Goal: Check status: Check status

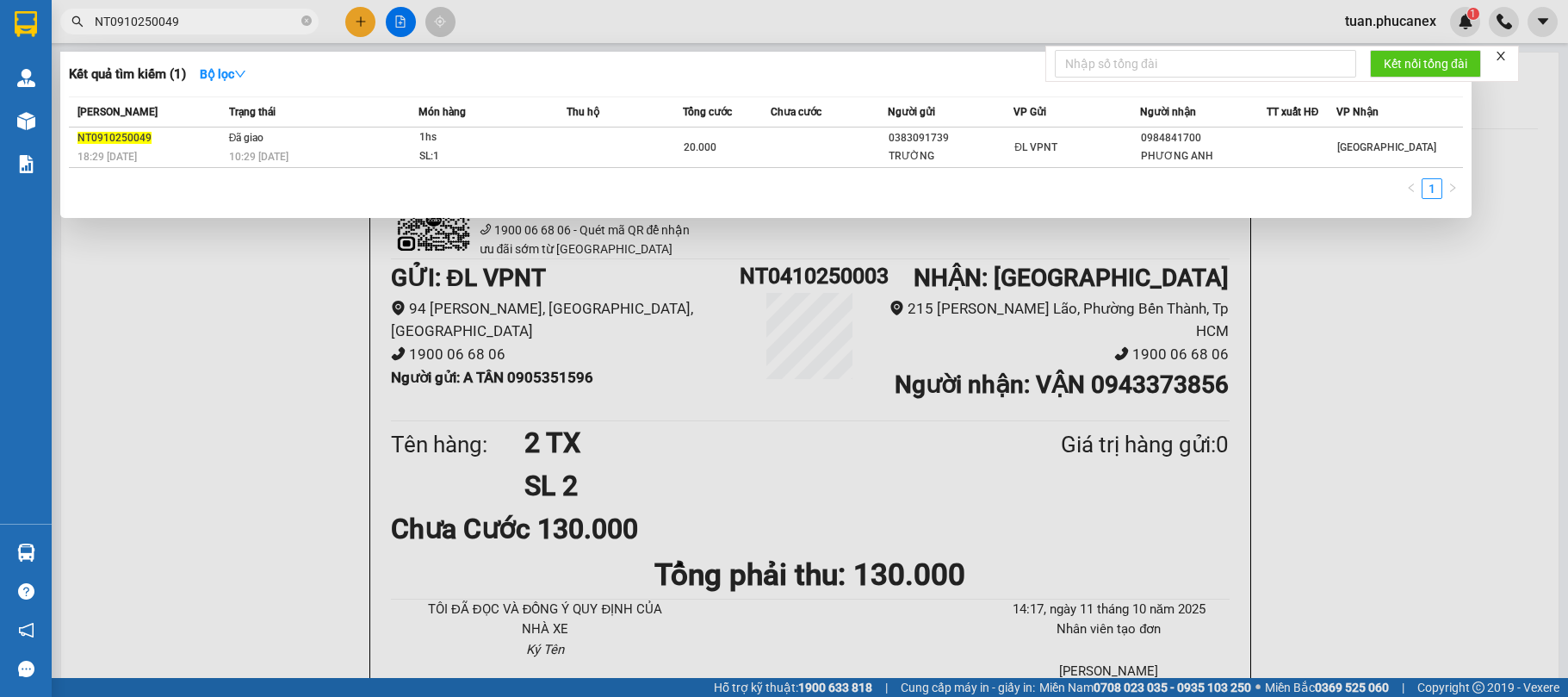
click at [187, 4] on div at bounding box center [784, 348] width 1568 height 697
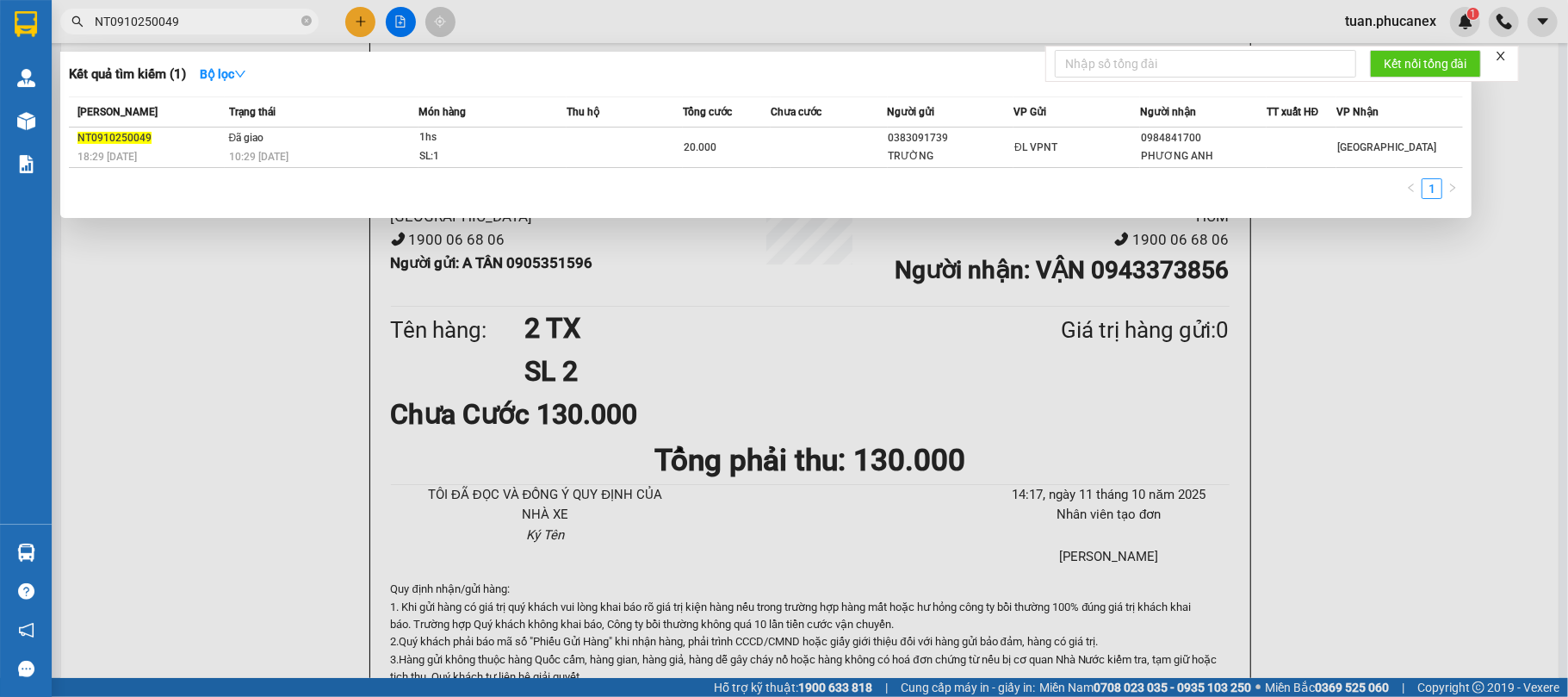
click at [187, 4] on div "Kết quả tìm kiếm ( 1 ) Bộ lọc Mã ĐH Trạng thái Món hàng Thu hộ Tổng cước Chưa c…" at bounding box center [784, 21] width 1568 height 43
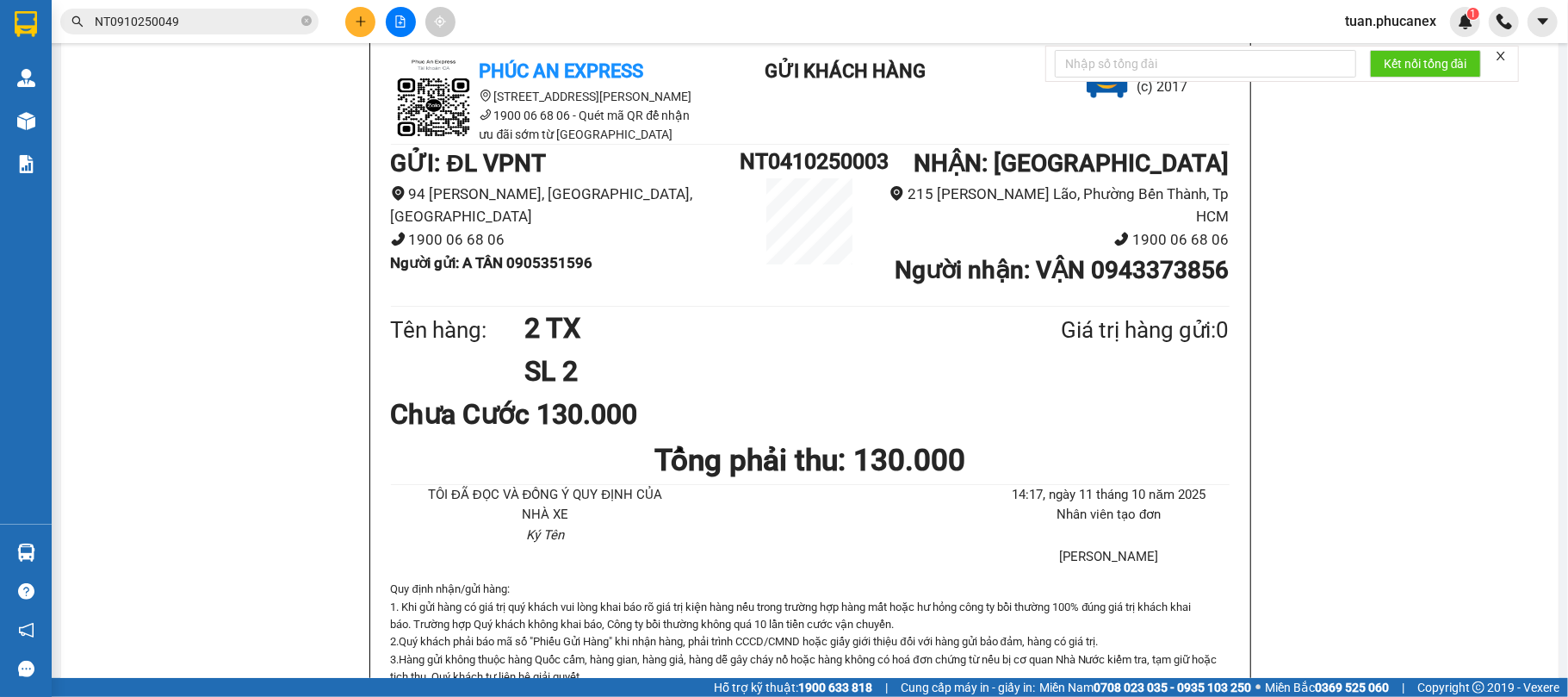
click at [193, 16] on input "NT0910250049" at bounding box center [196, 21] width 203 height 19
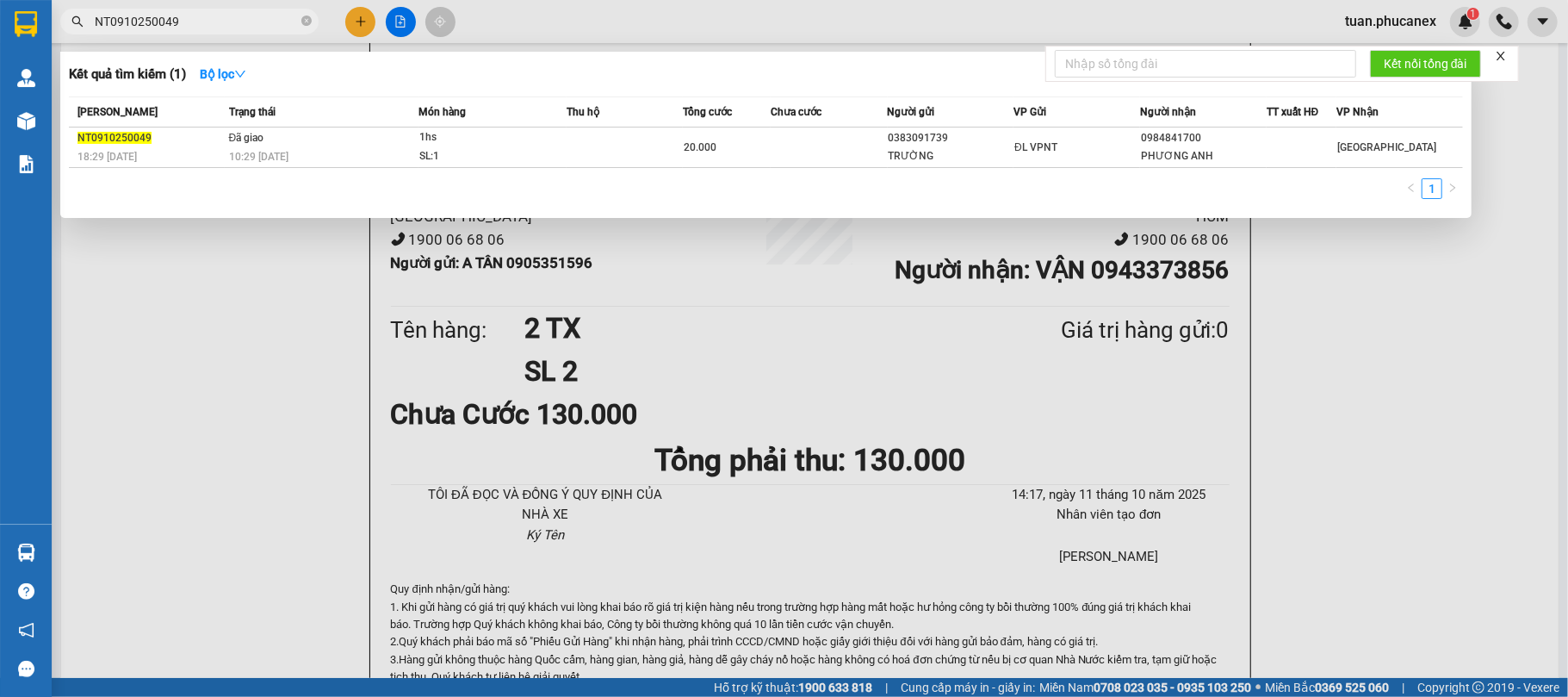
click at [193, 16] on input "NT0910250049" at bounding box center [196, 21] width 203 height 19
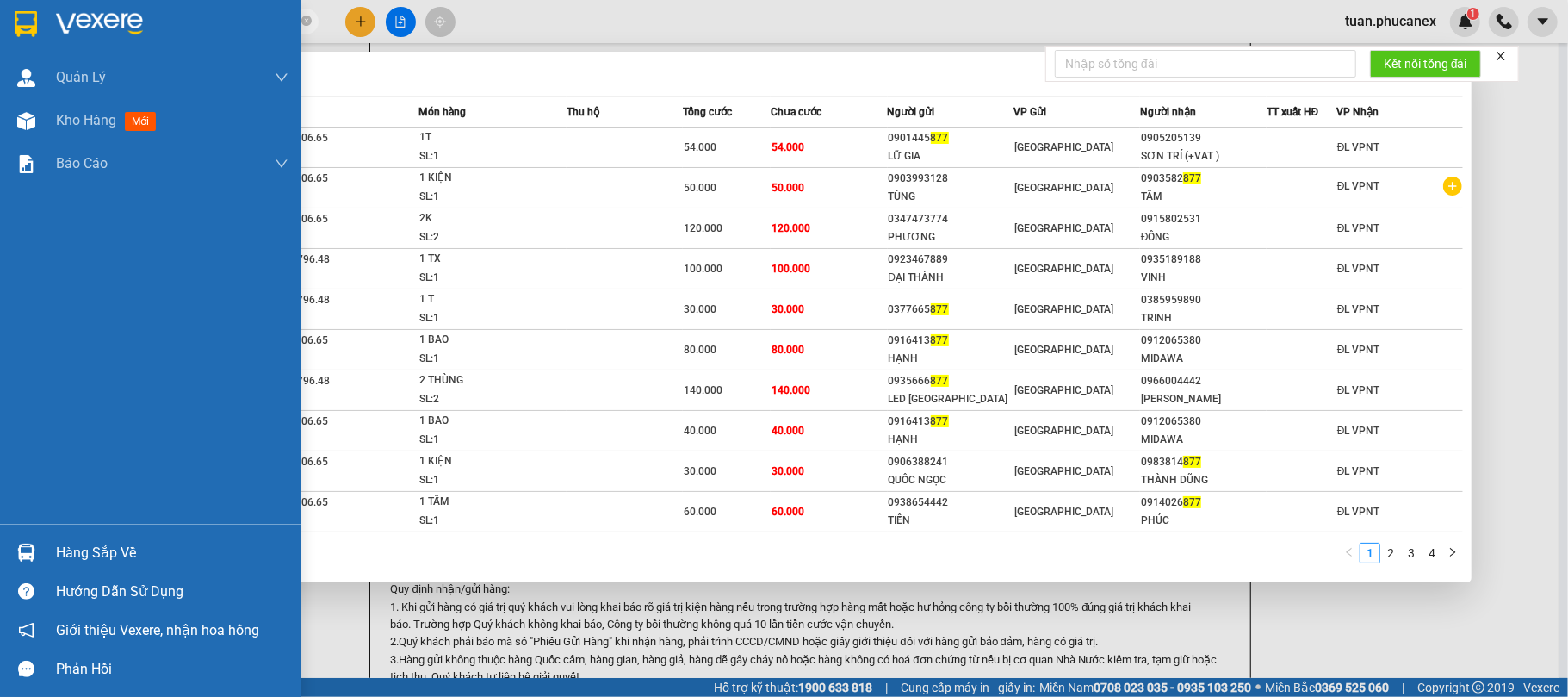
type input "877"
click at [15, 21] on img at bounding box center [25, 24] width 22 height 26
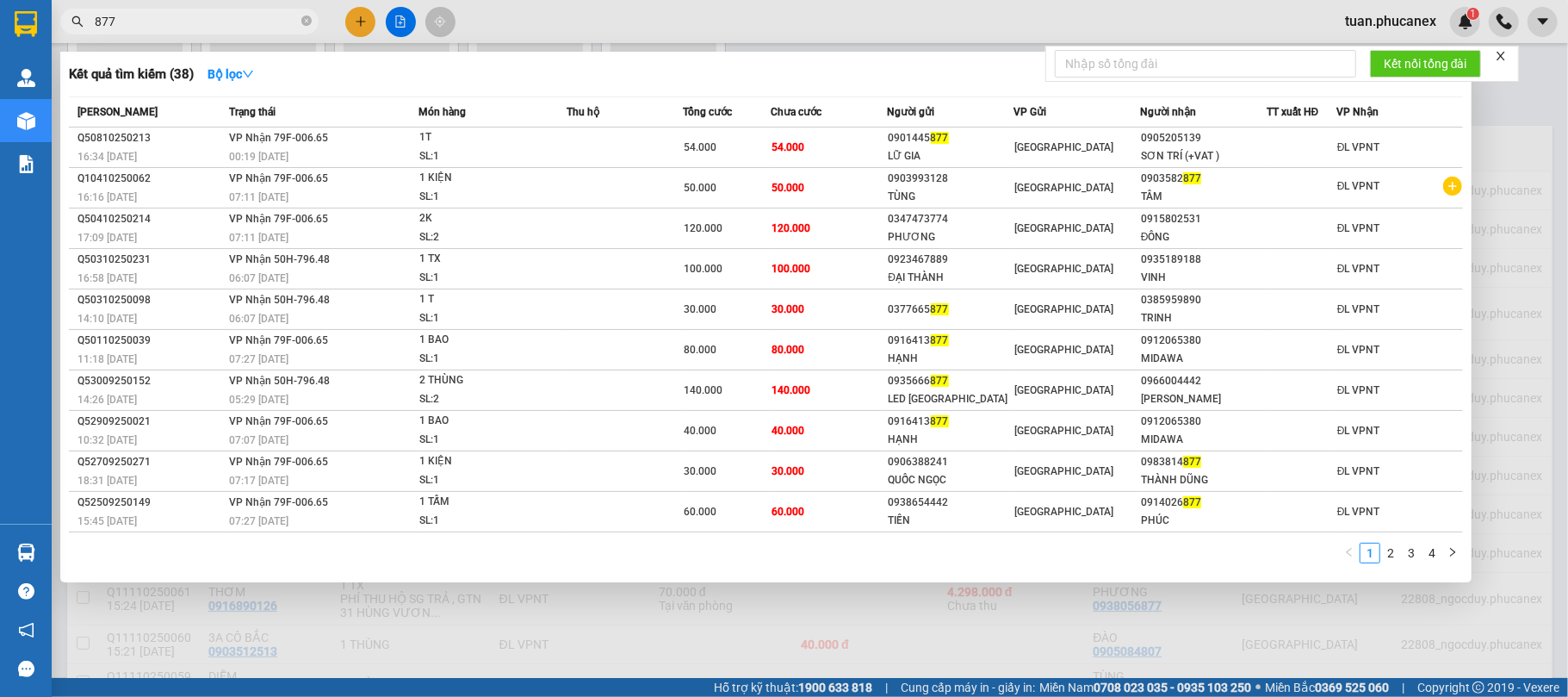
click at [1504, 52] on icon "close" at bounding box center [1501, 55] width 12 height 12
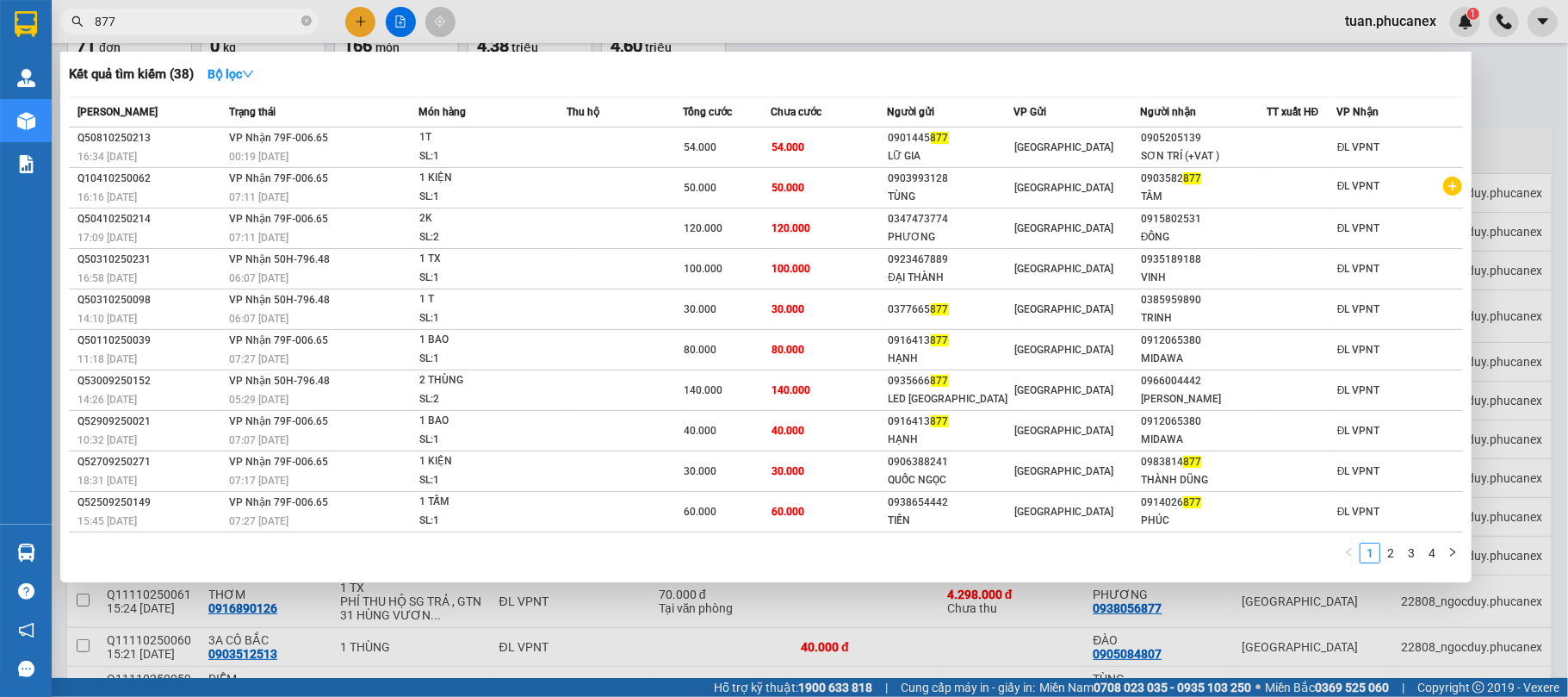
click at [1530, 88] on div at bounding box center [784, 348] width 1568 height 697
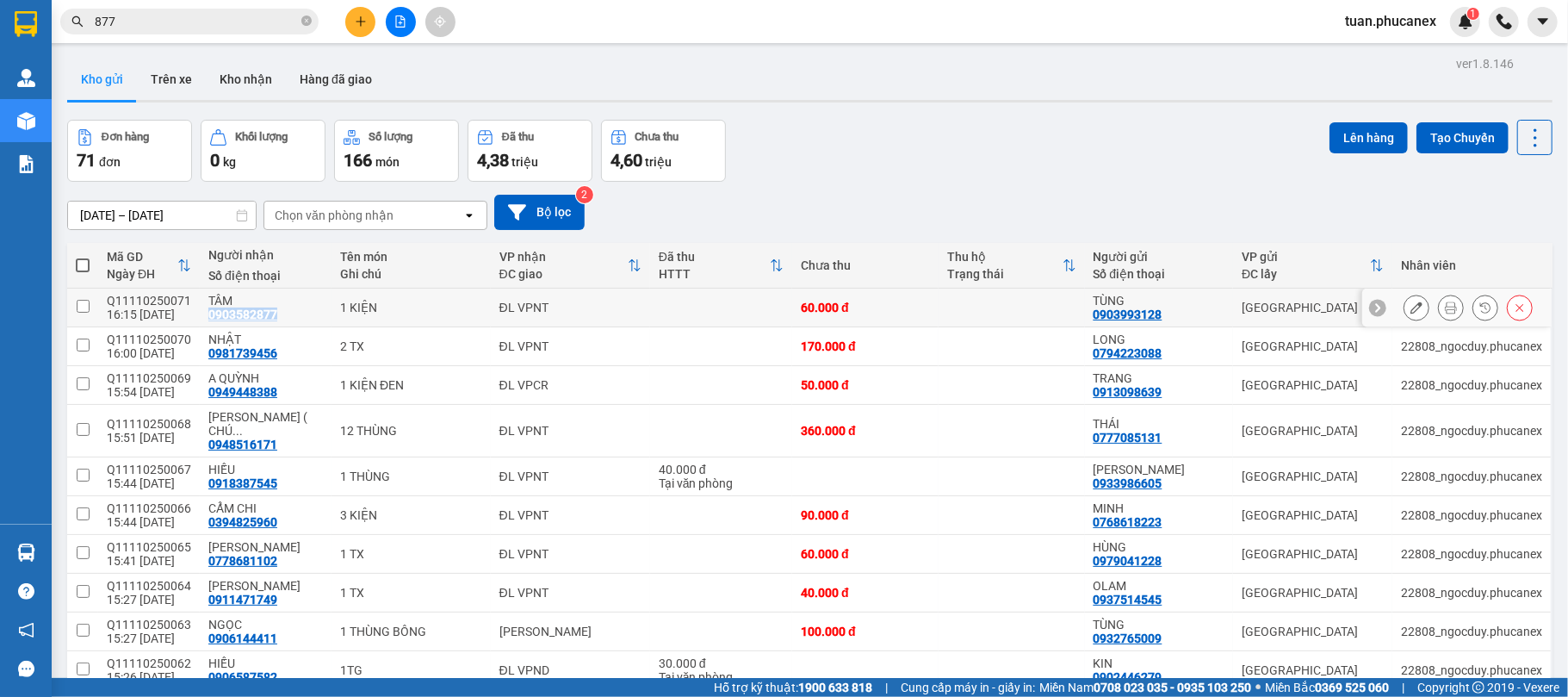
drag, startPoint x: 271, startPoint y: 317, endPoint x: 201, endPoint y: 320, distance: 70.1
click at [201, 320] on td "TÂM 0903582877" at bounding box center [266, 308] width 132 height 39
checkbox input "true"
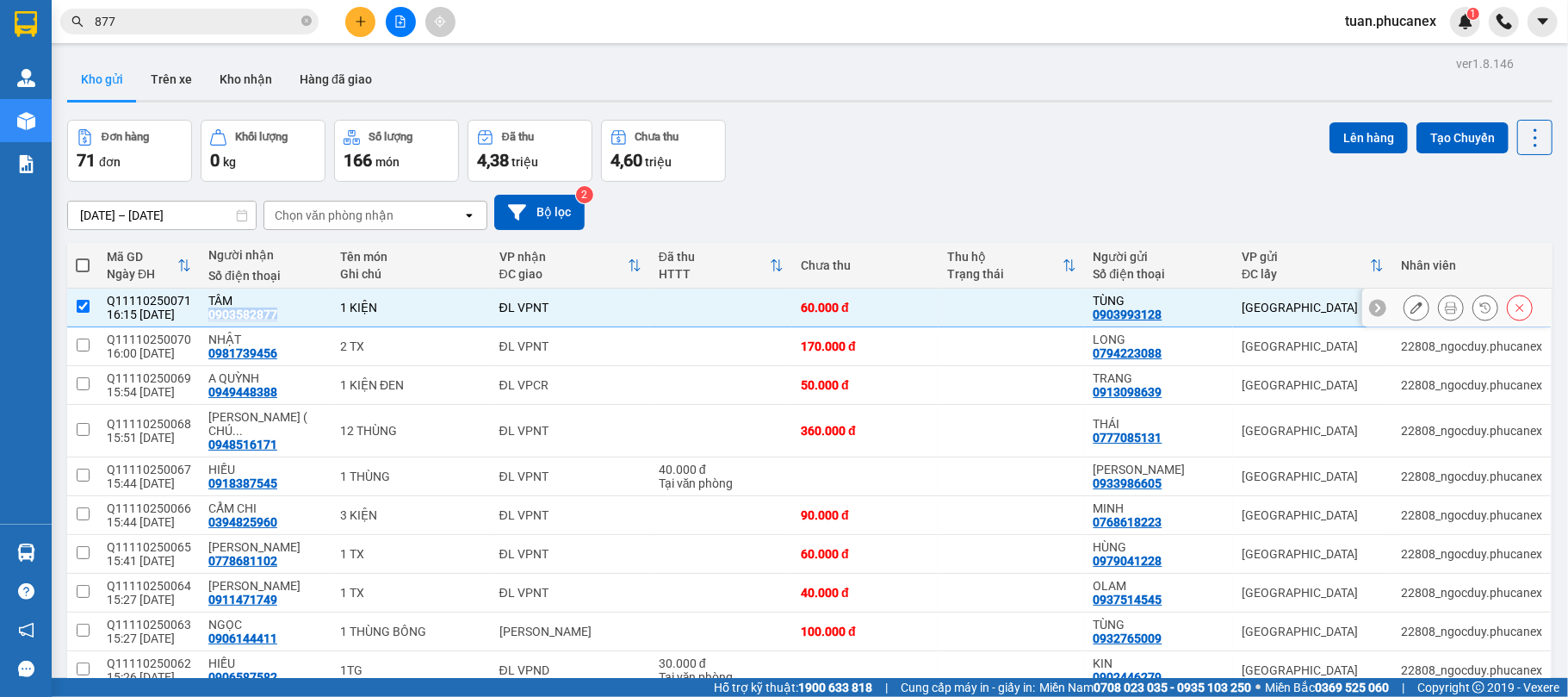
copy div "0903582877"
